Goal: Transaction & Acquisition: Purchase product/service

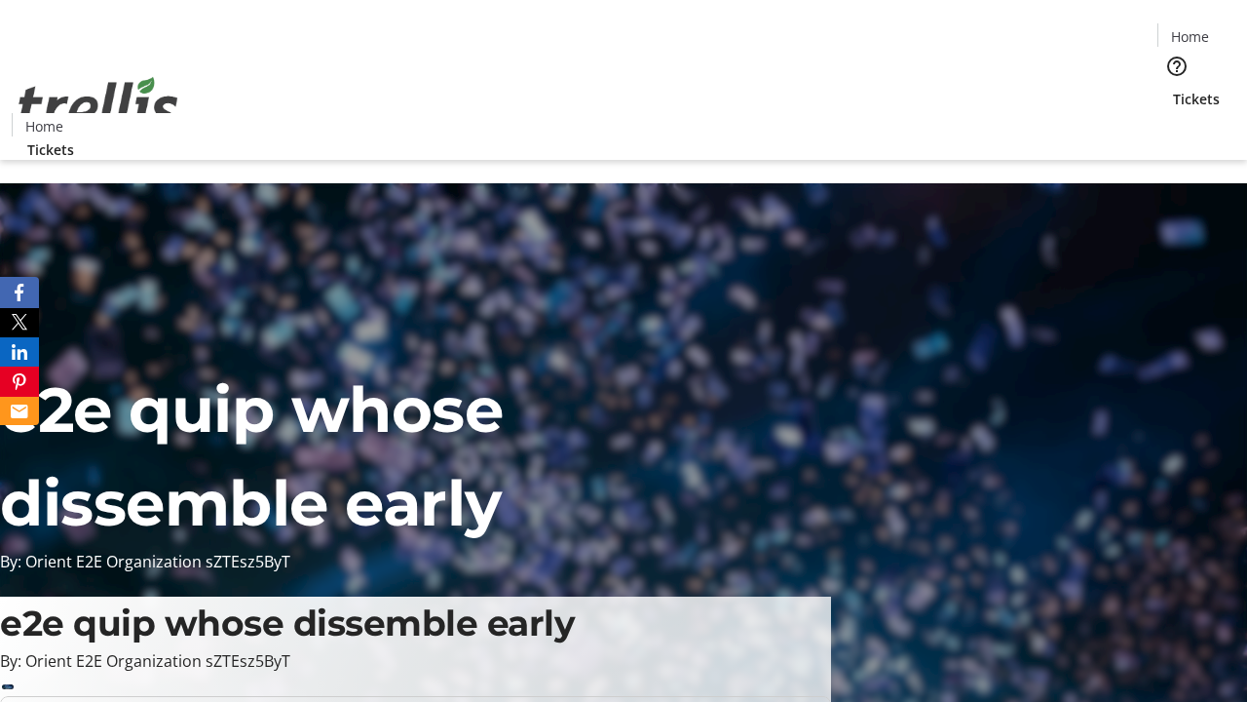
click at [1173, 89] on span "Tickets" at bounding box center [1196, 99] width 47 height 20
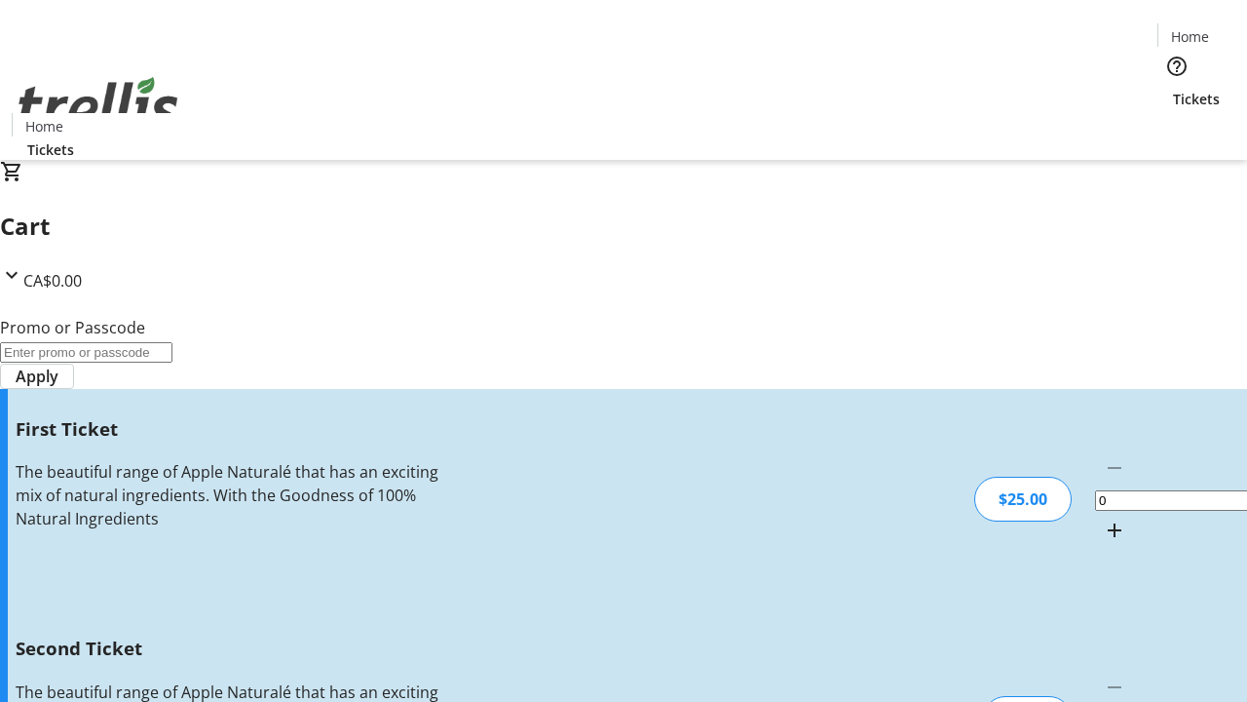
click at [1103, 518] on mat-icon "Increment by one" at bounding box center [1114, 529] width 23 height 23
type input "1"
type input "2"
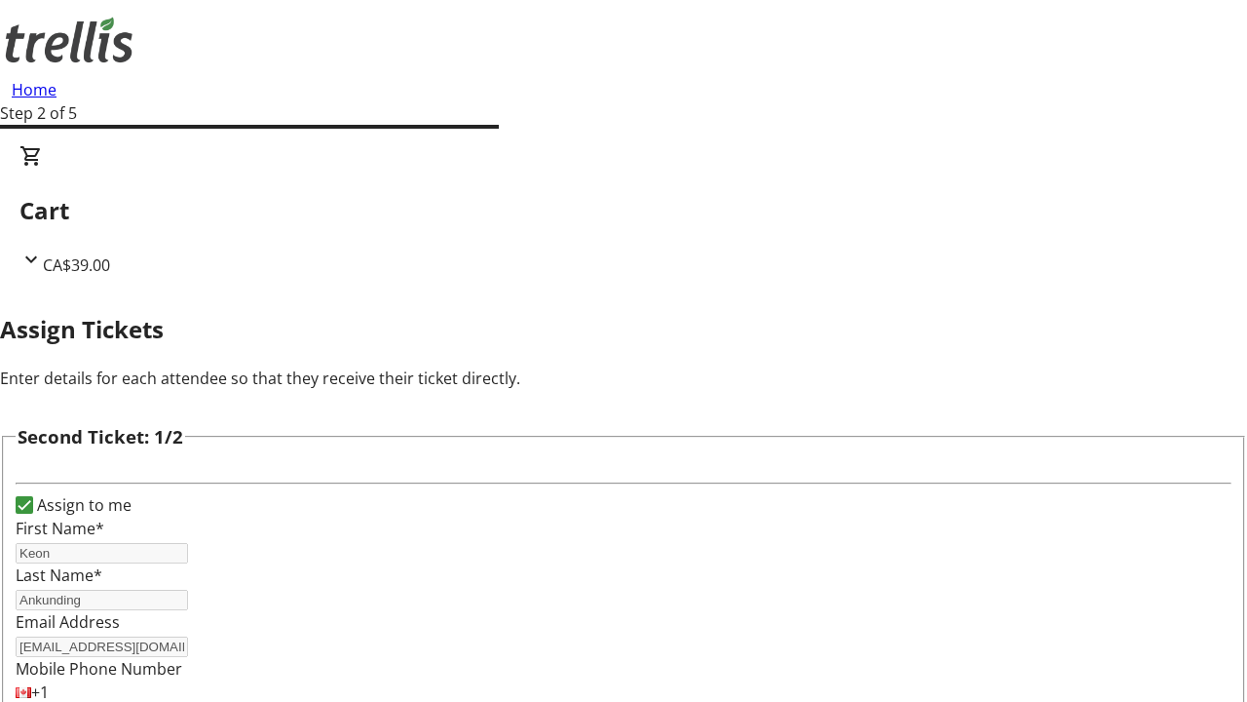
type input "[PERSON_NAME]"
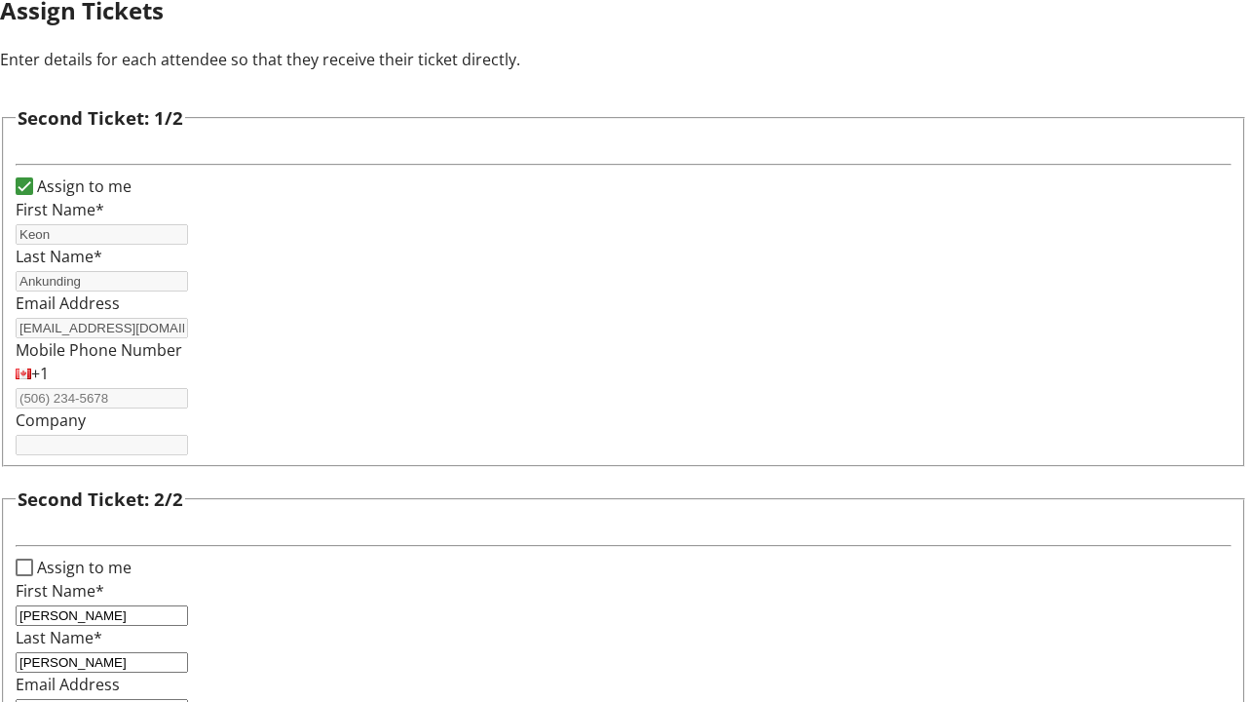
type input "[EMAIL_ADDRESS][DOMAIN_NAME]"
